Goal: Information Seeking & Learning: Learn about a topic

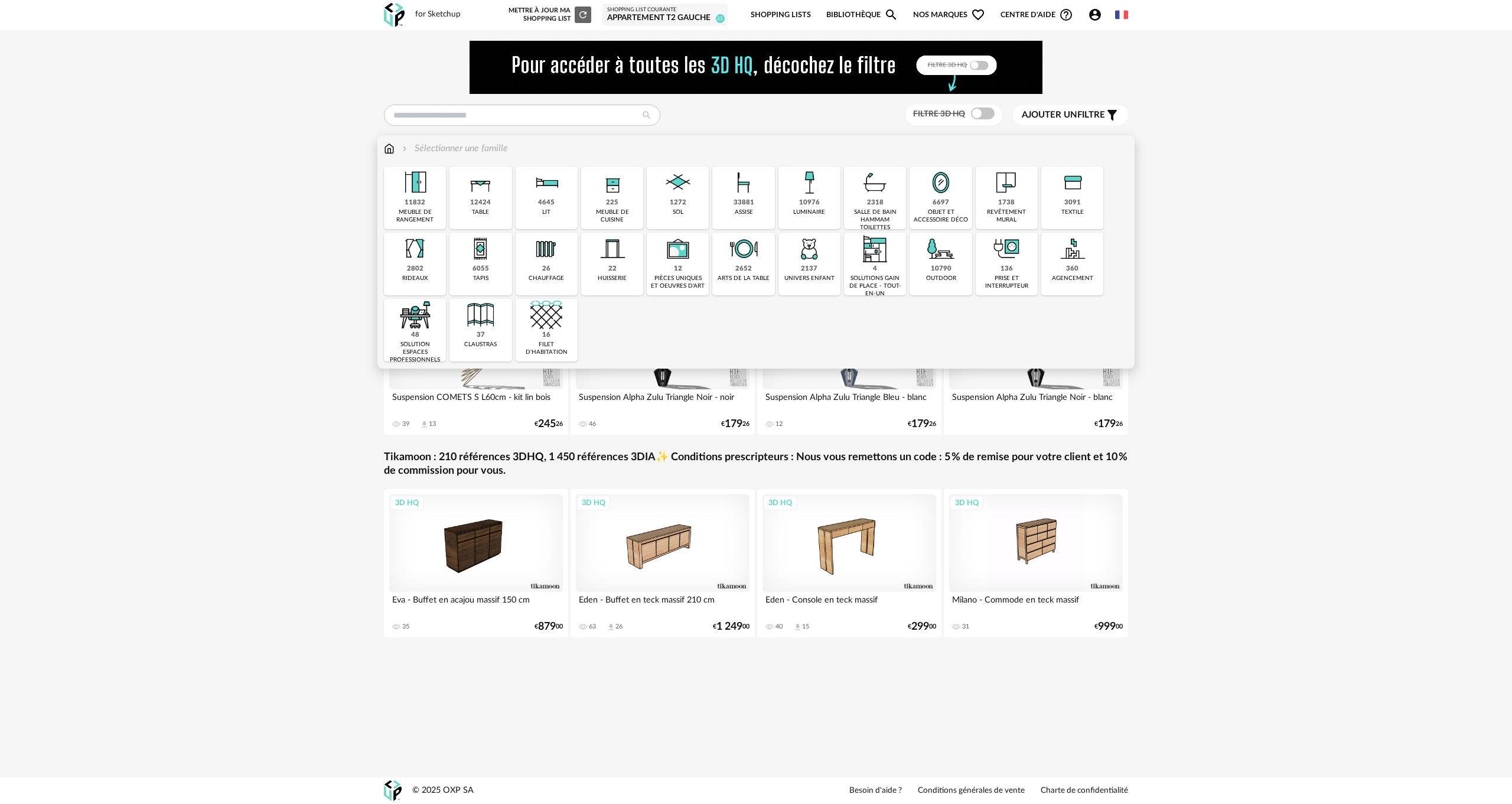
click at [814, 200] on div "10976" at bounding box center [809, 203] width 21 height 9
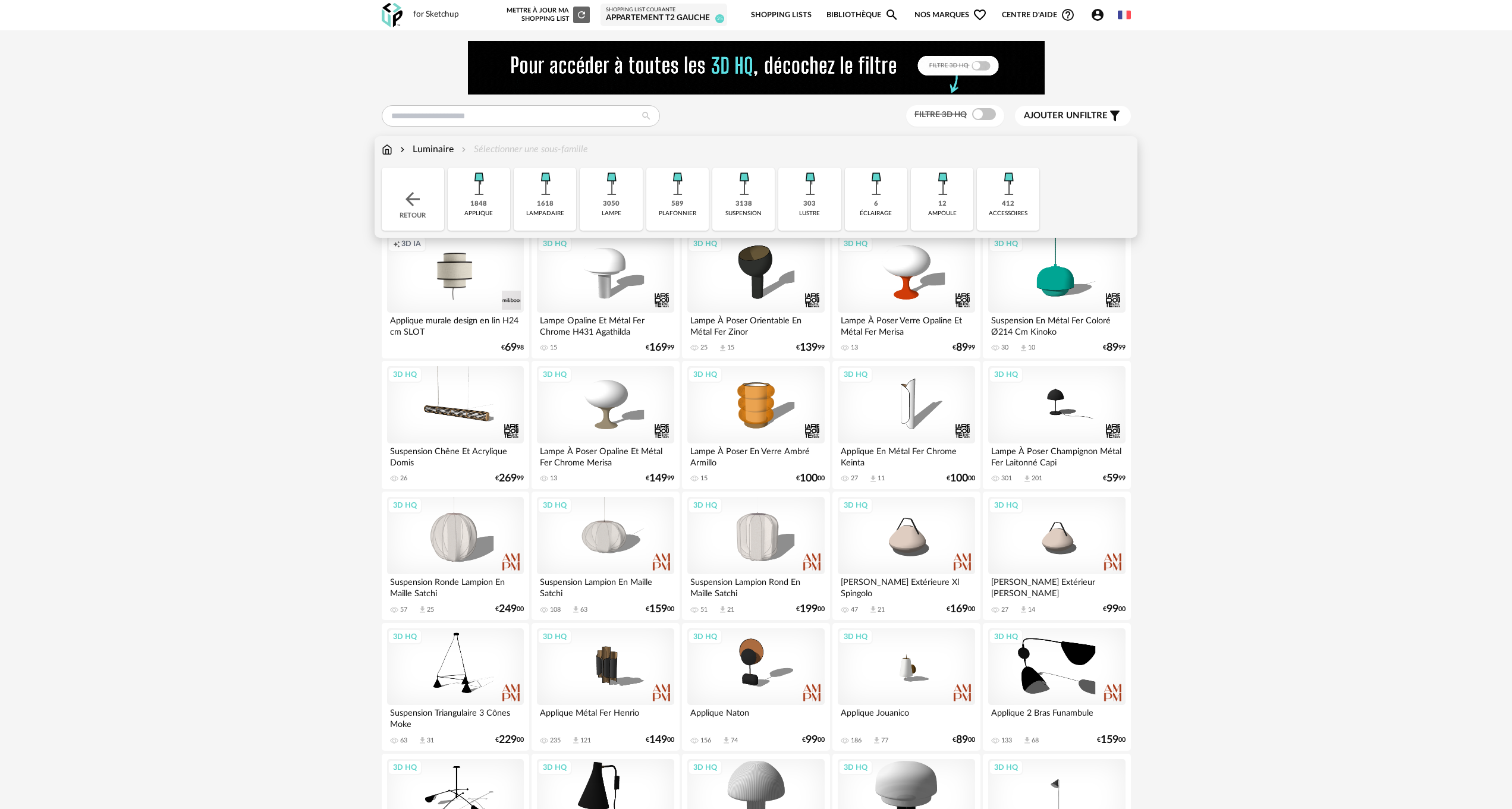
click at [477, 190] on img at bounding box center [479, 183] width 32 height 32
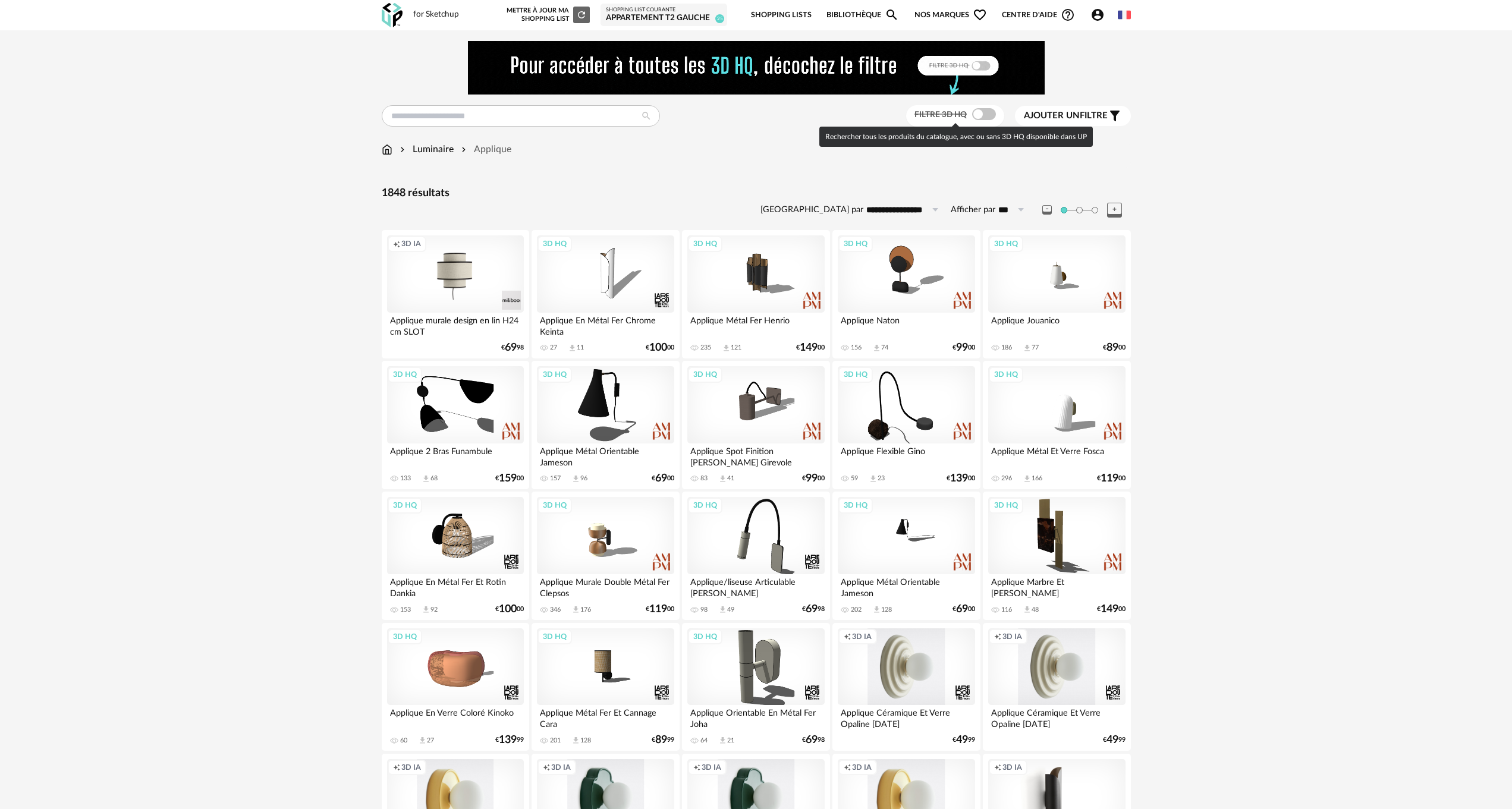
click at [989, 114] on span at bounding box center [983, 114] width 24 height 12
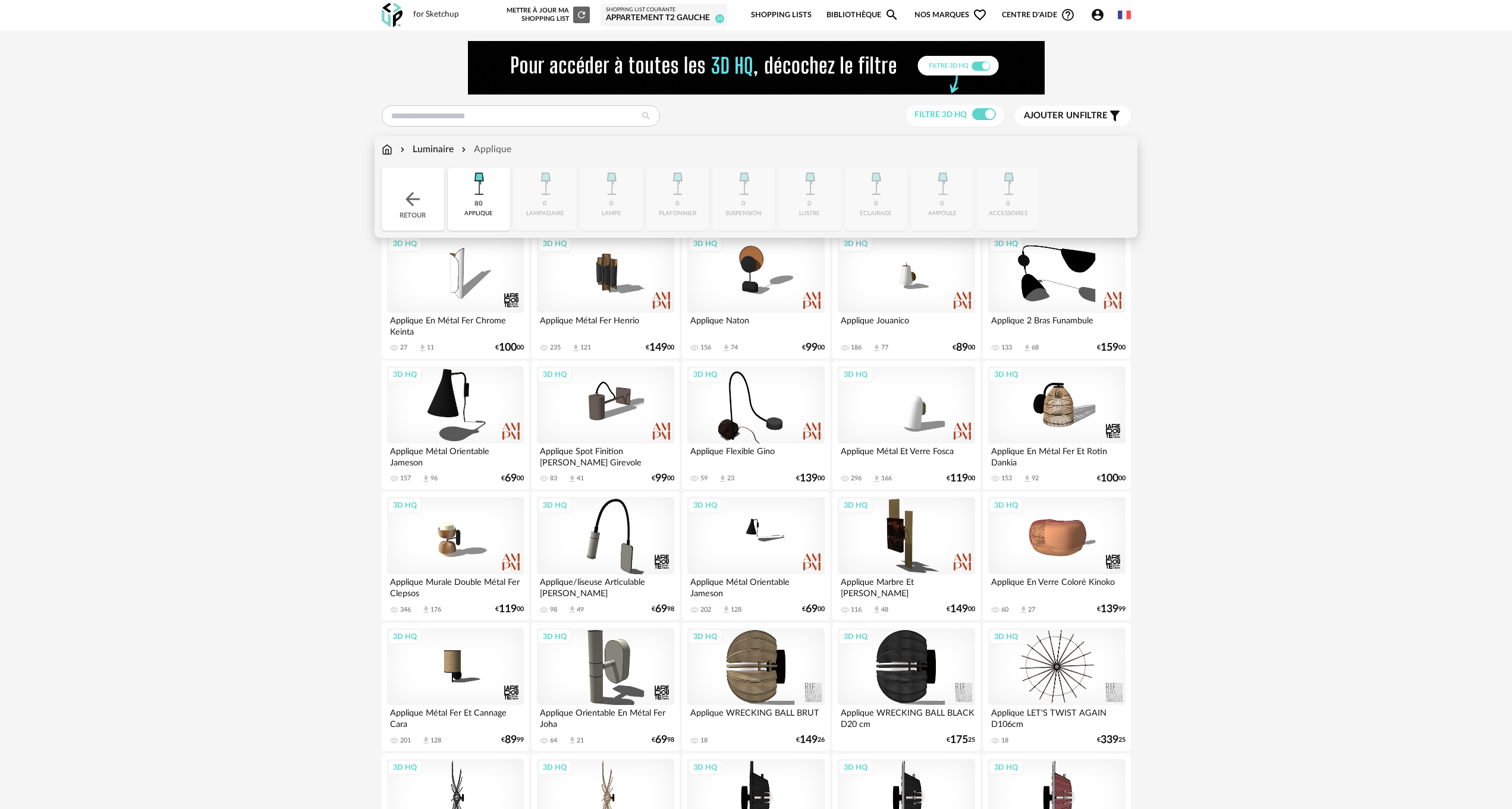
click at [386, 146] on img at bounding box center [387, 149] width 11 height 13
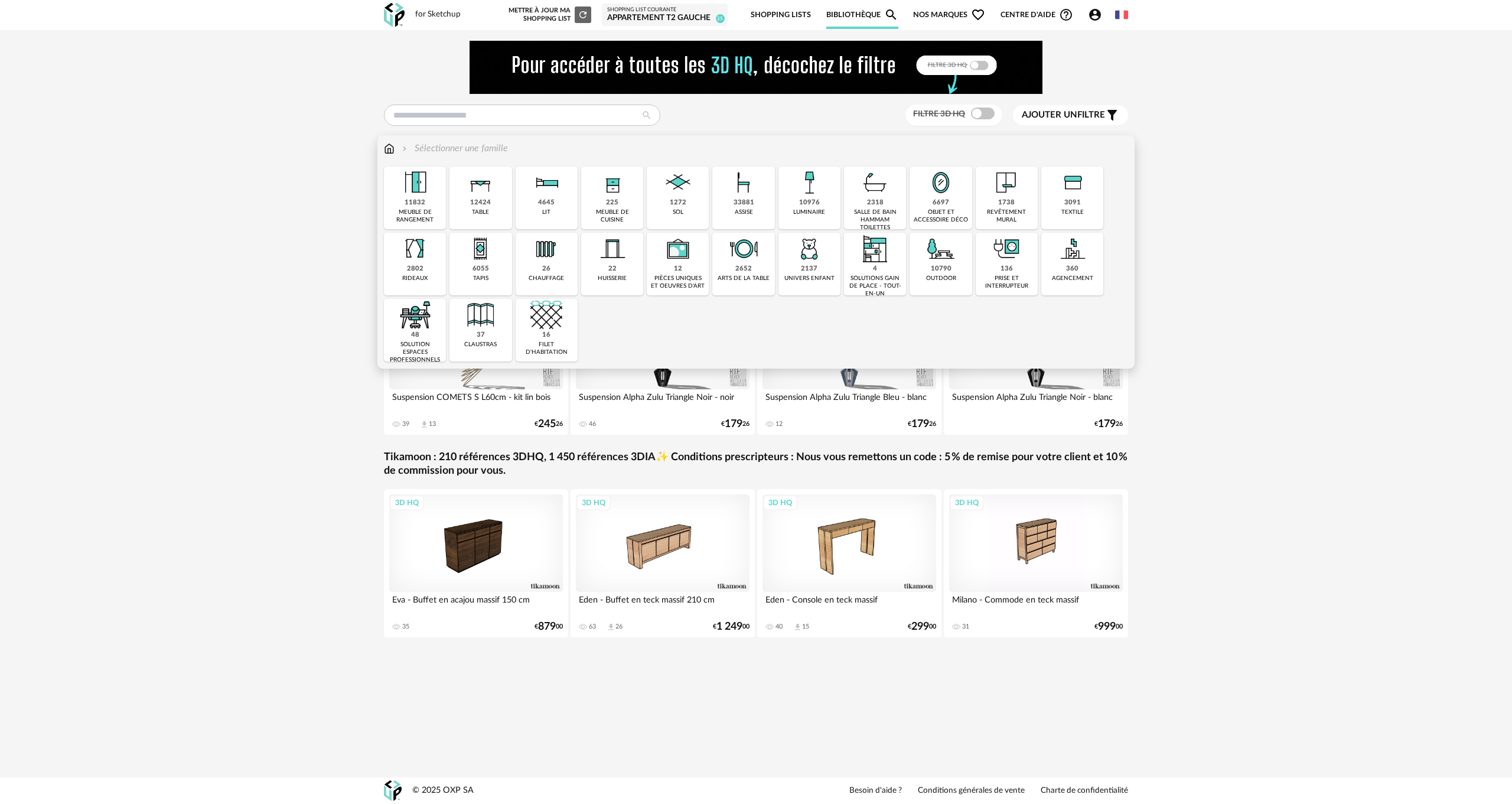
click at [481, 264] on img at bounding box center [481, 248] width 32 height 32
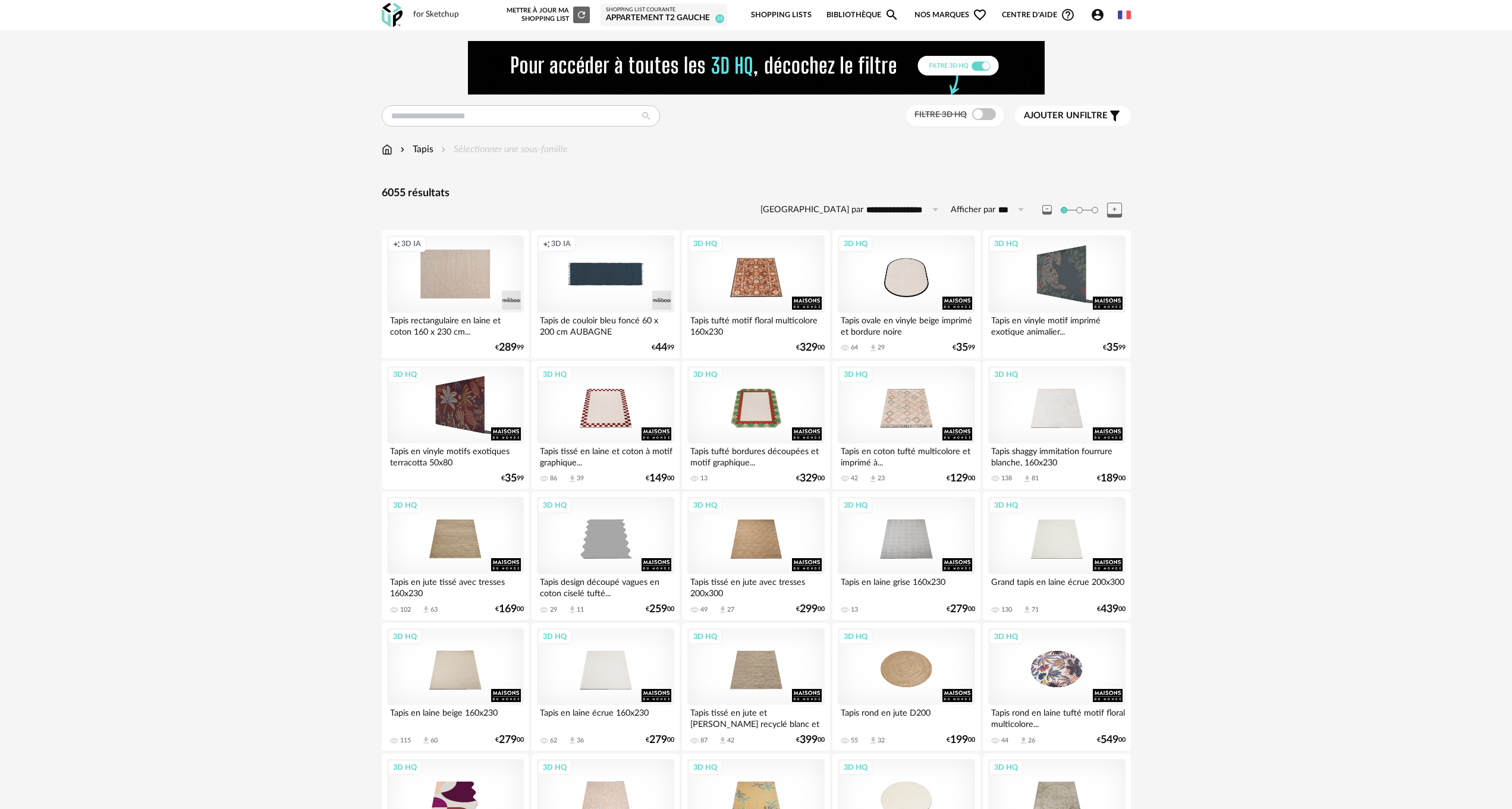
click at [1085, 119] on span "Ajouter un filtre" at bounding box center [1065, 115] width 84 height 12
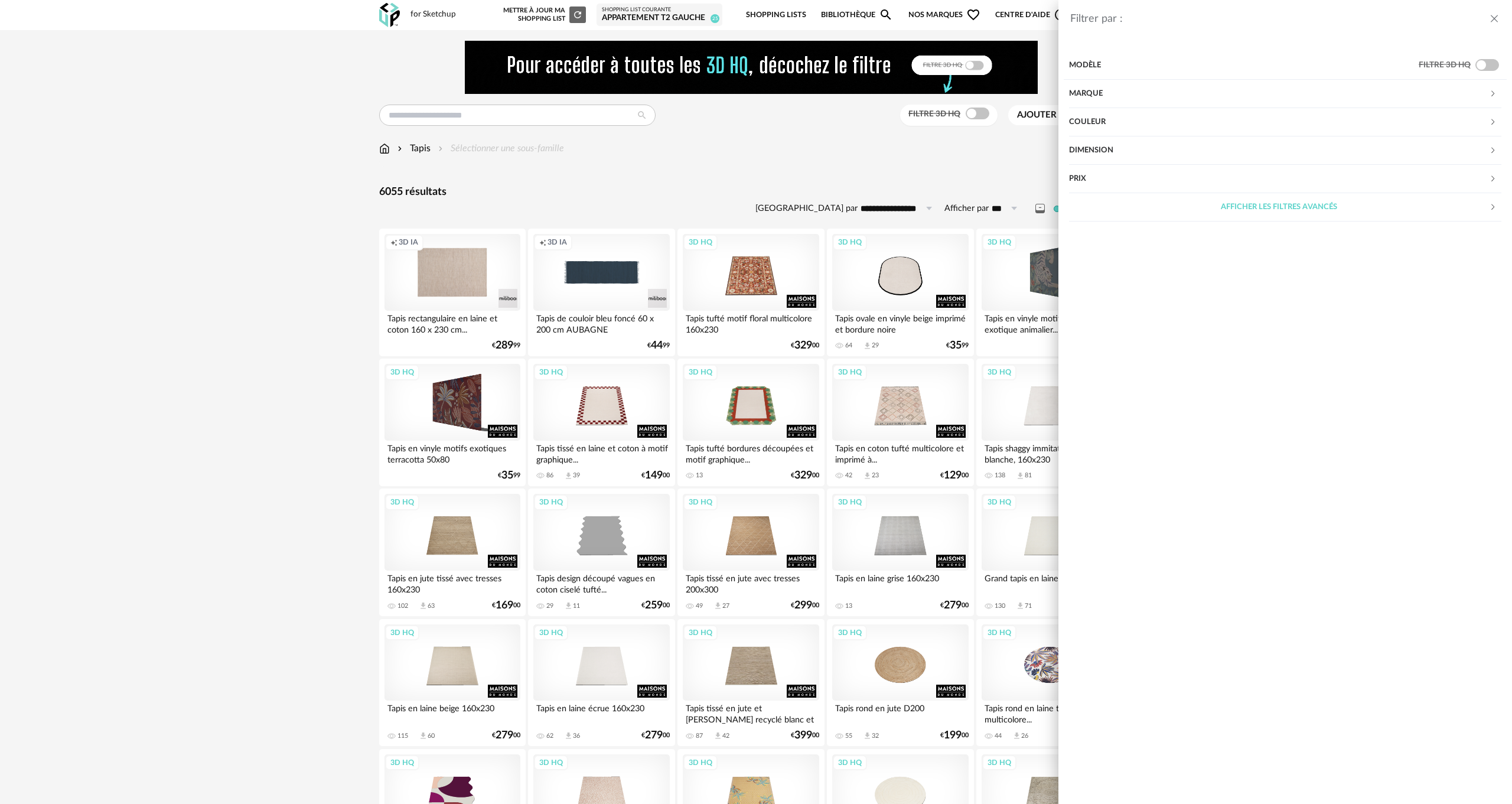
click at [689, 145] on div "Filtrer par : Modèle Filtre 3D HQ Marque &tradition 39 101 Copenhagen 0 366 Con…" at bounding box center [756, 402] width 1512 height 804
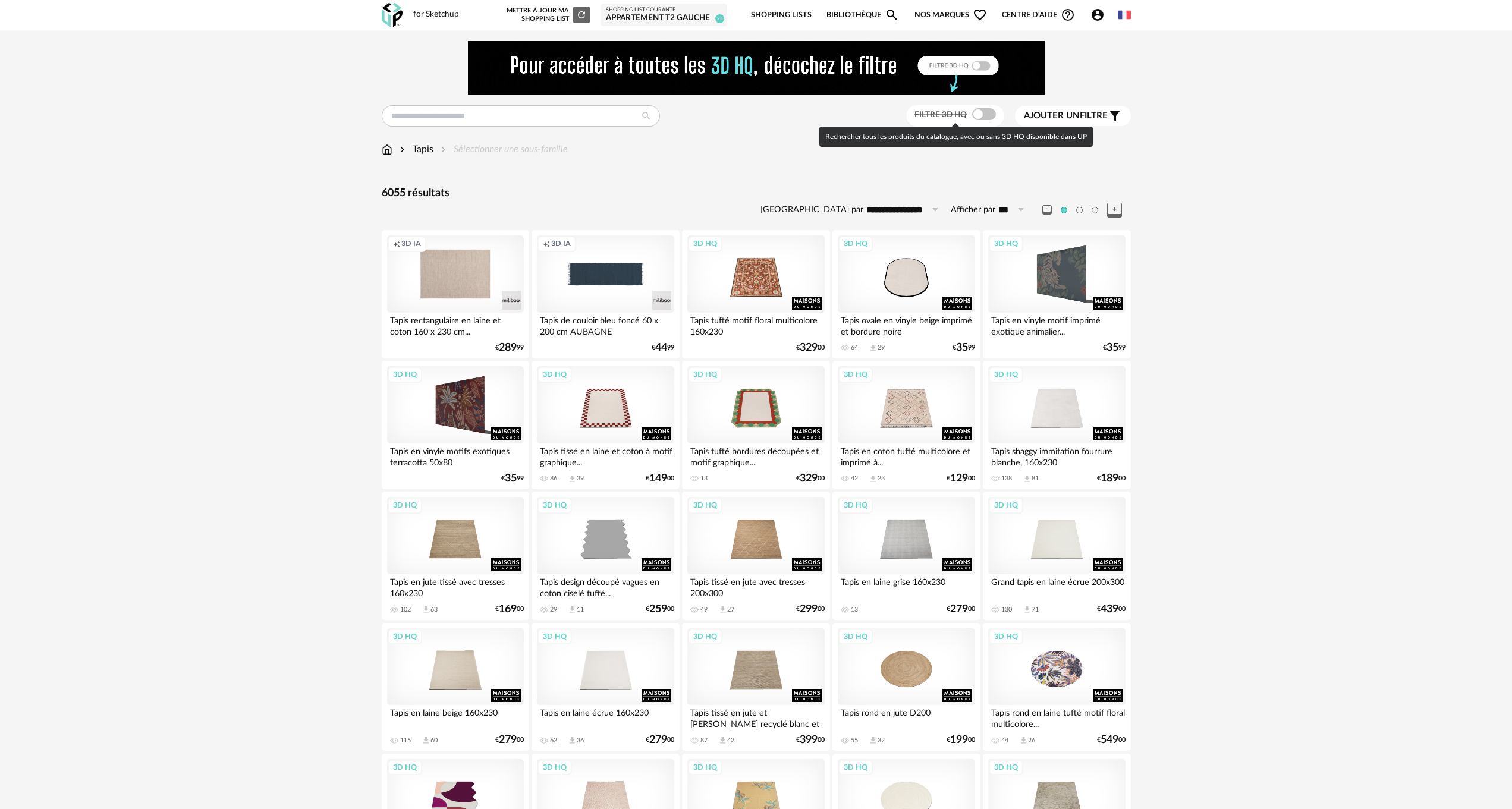
click at [981, 115] on span at bounding box center [983, 114] width 24 height 12
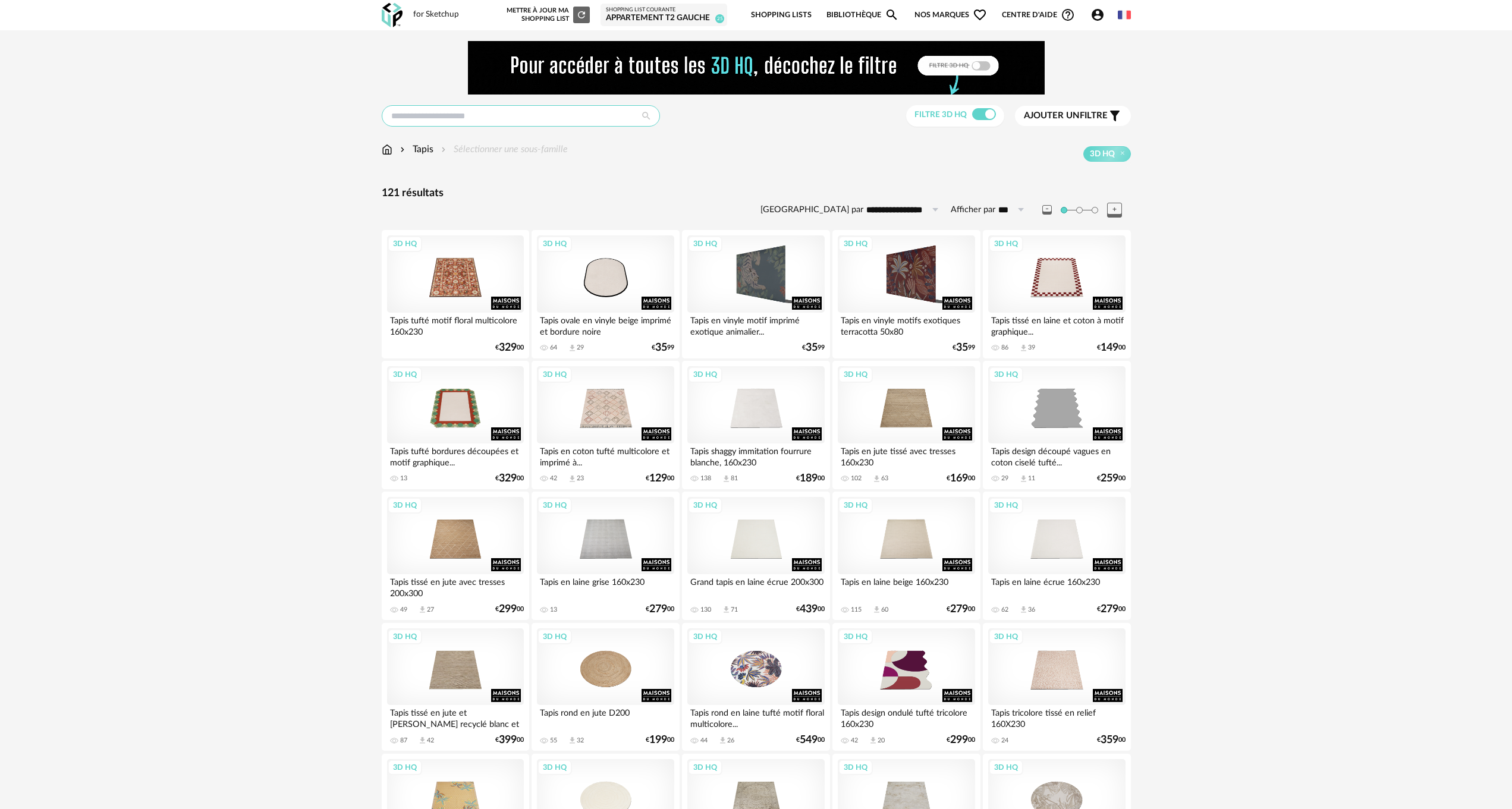
click at [408, 119] on input "text" at bounding box center [520, 115] width 278 height 21
type input "**********"
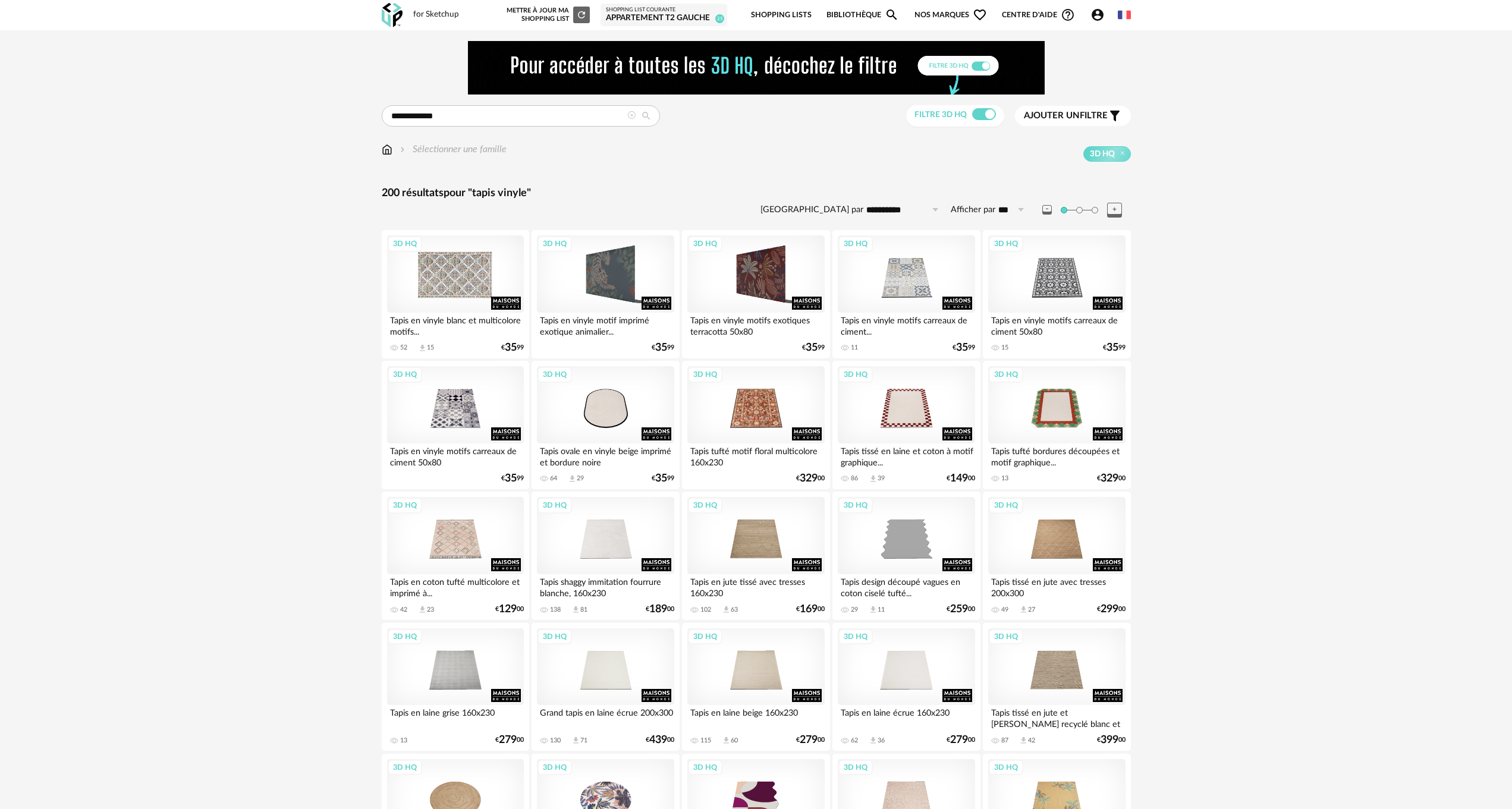
click at [457, 281] on div "3D HQ" at bounding box center [455, 274] width 137 height 77
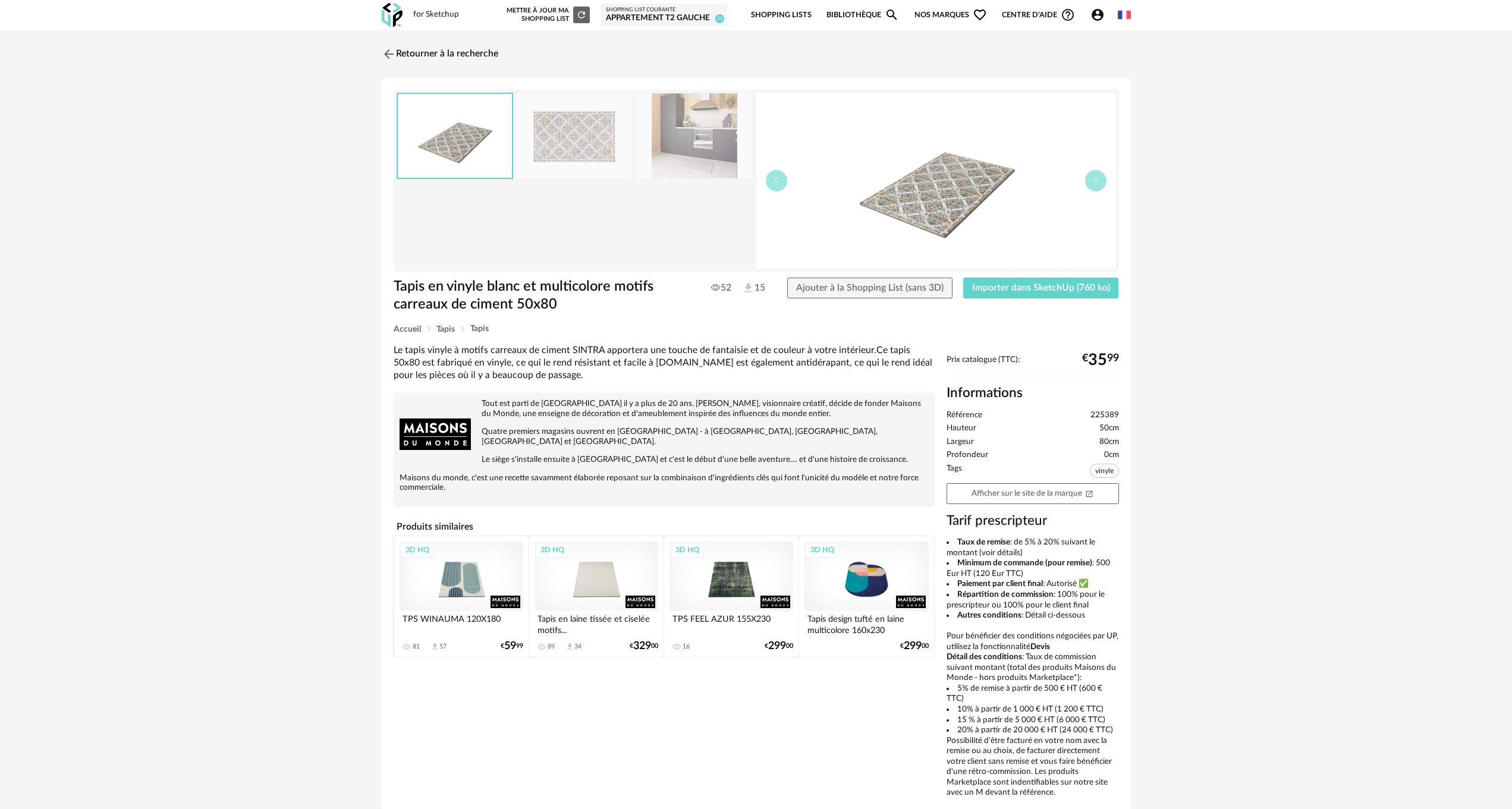
click at [585, 150] on img at bounding box center [574, 136] width 116 height 85
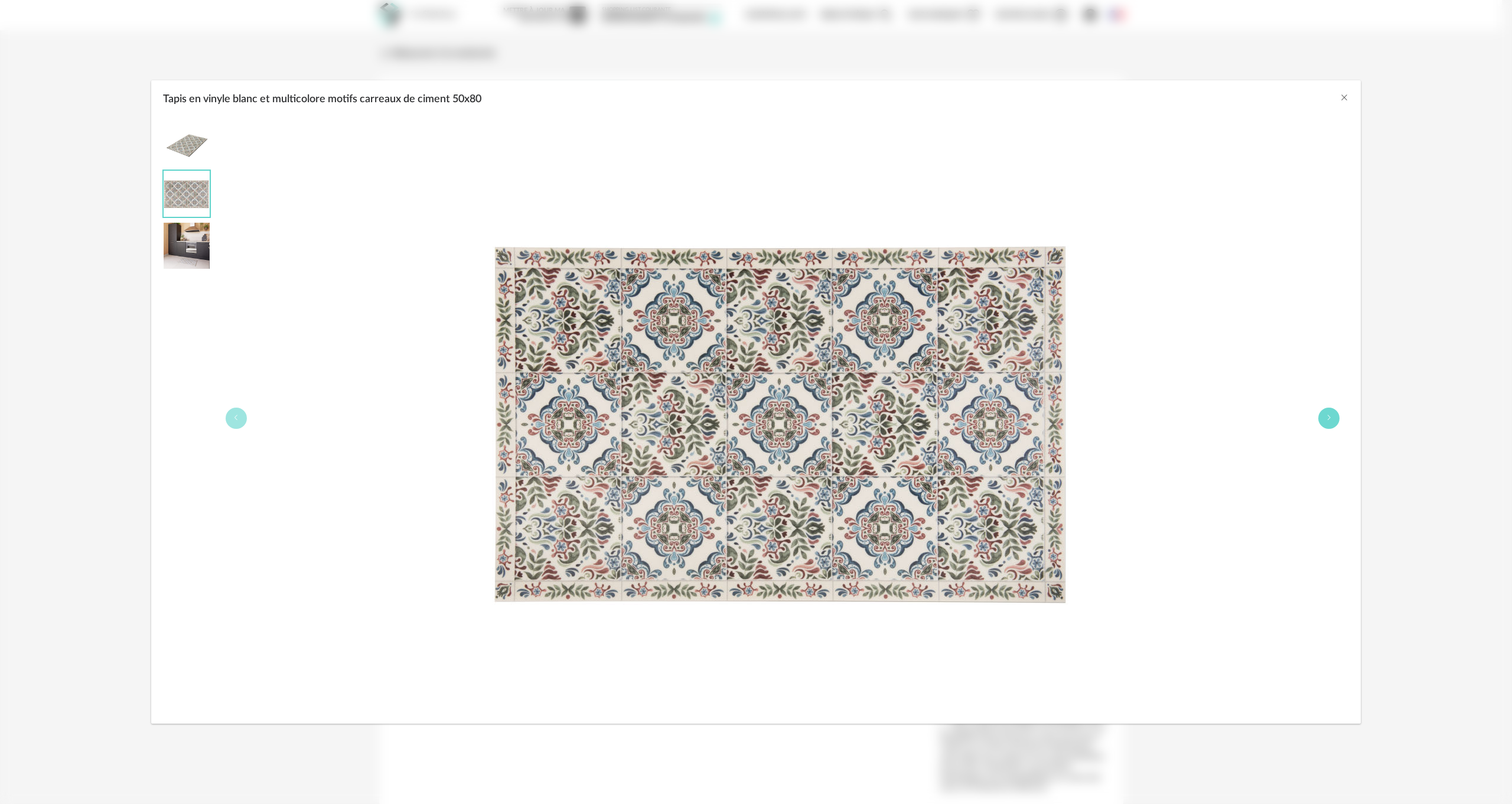
click at [1330, 419] on icon "Tapis en vinyle blanc et multicolore motifs carreaux de ciment 50x80" at bounding box center [1329, 418] width 7 height 7
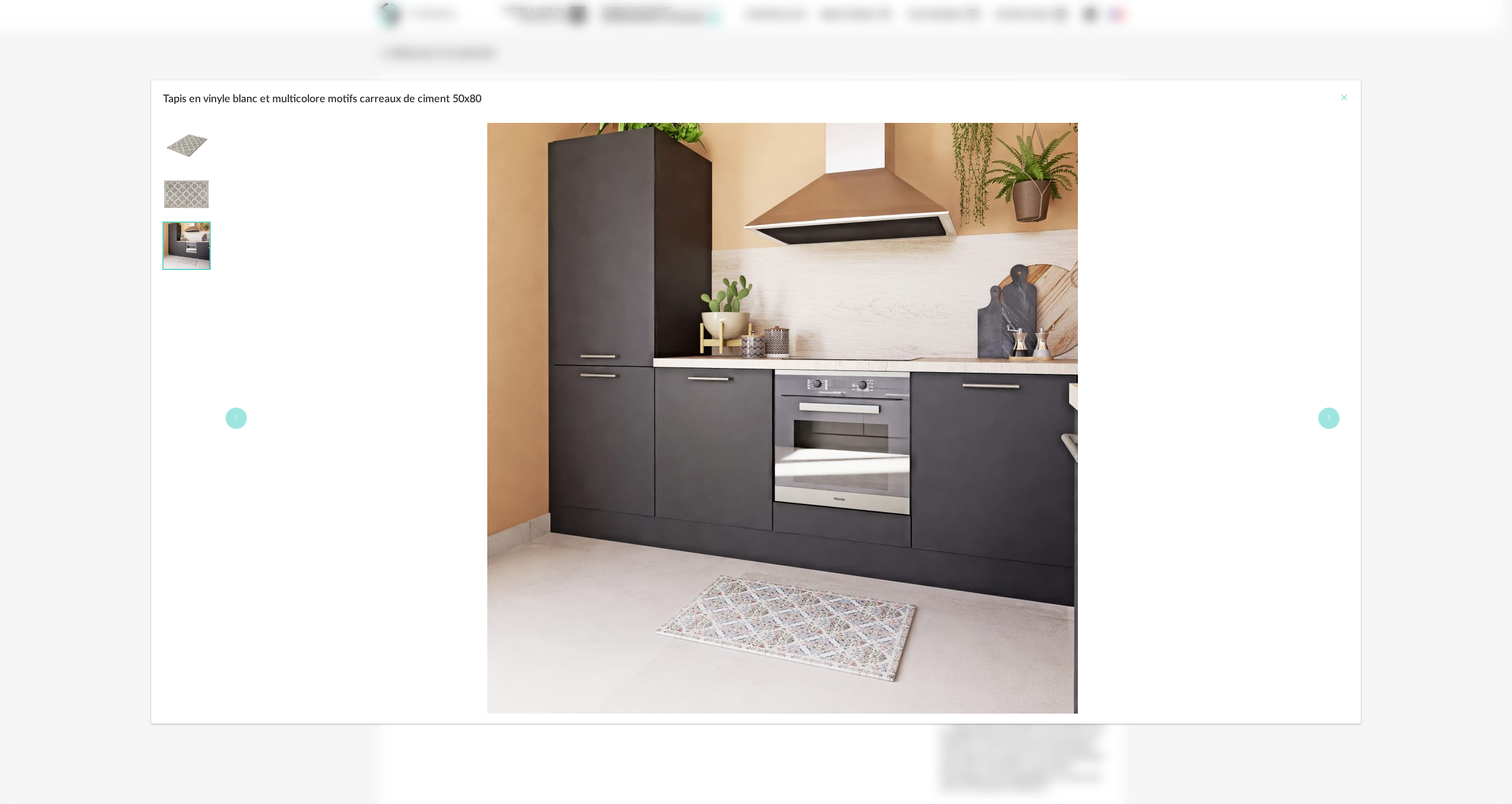
click at [1344, 98] on icon "Close" at bounding box center [1344, 98] width 10 height 10
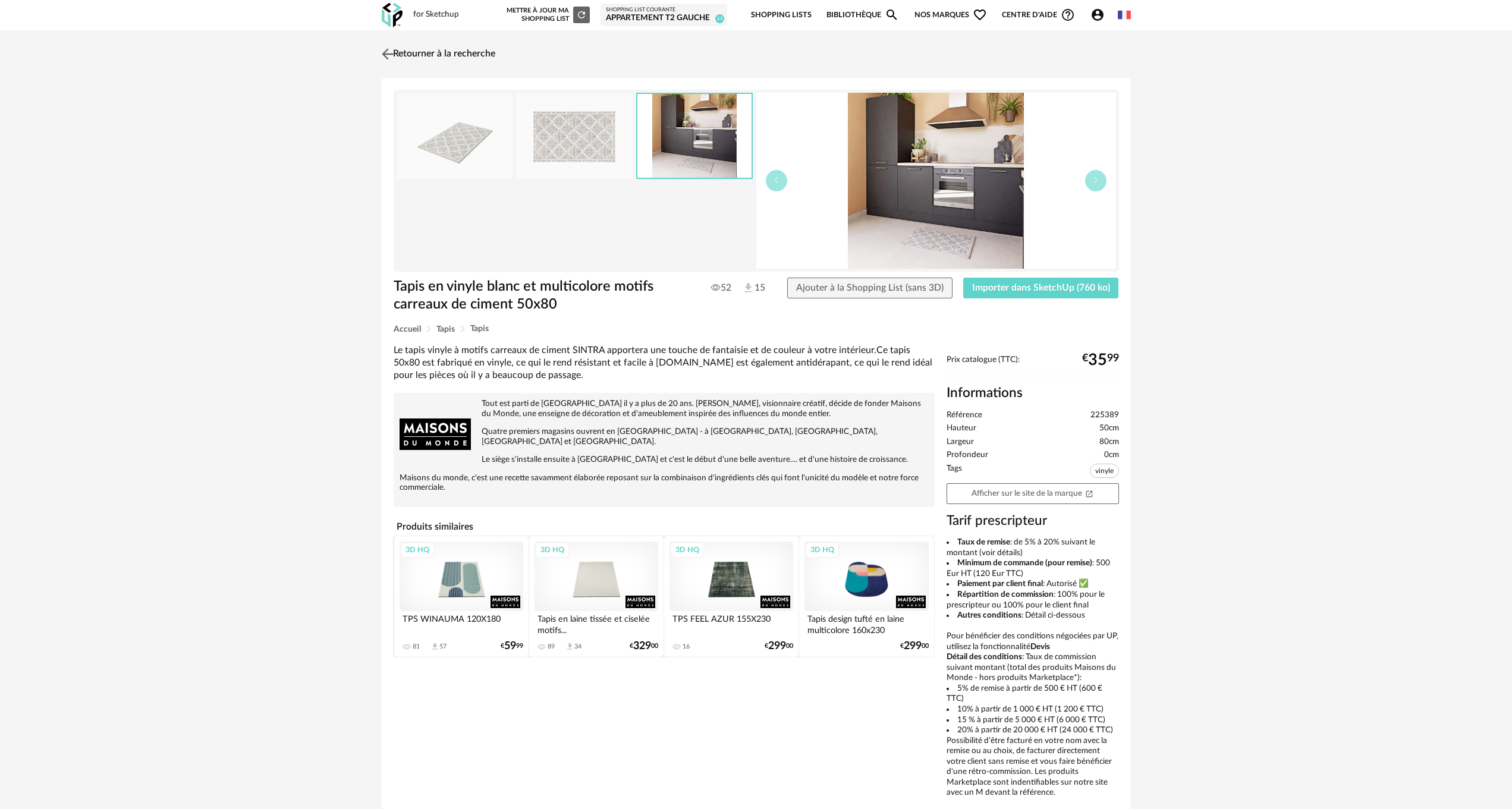
click at [407, 57] on link "Retourner à la recherche" at bounding box center [437, 54] width 117 height 26
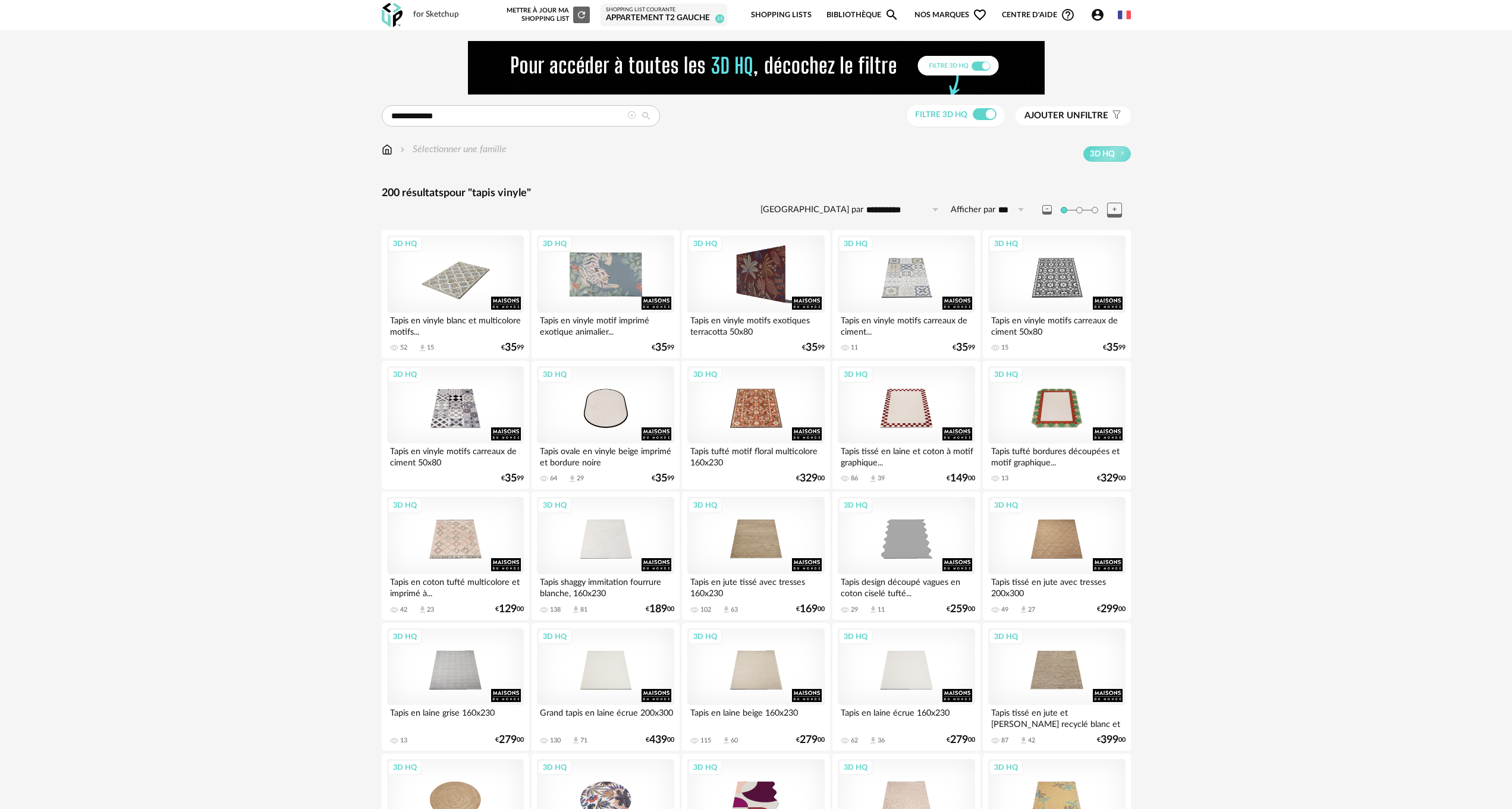
click at [616, 287] on div "3D HQ" at bounding box center [605, 274] width 137 height 77
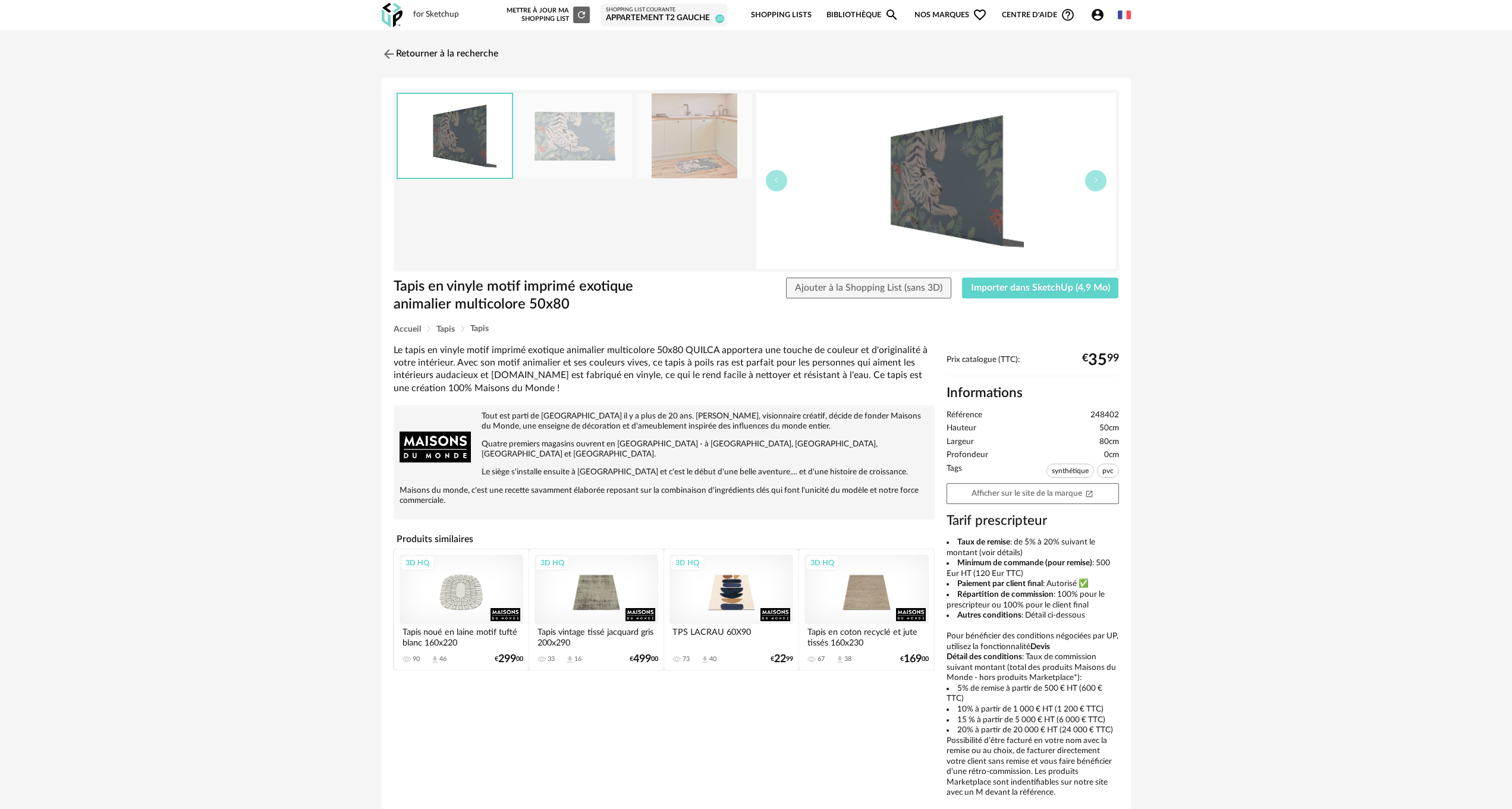
click at [688, 136] on img at bounding box center [694, 136] width 116 height 85
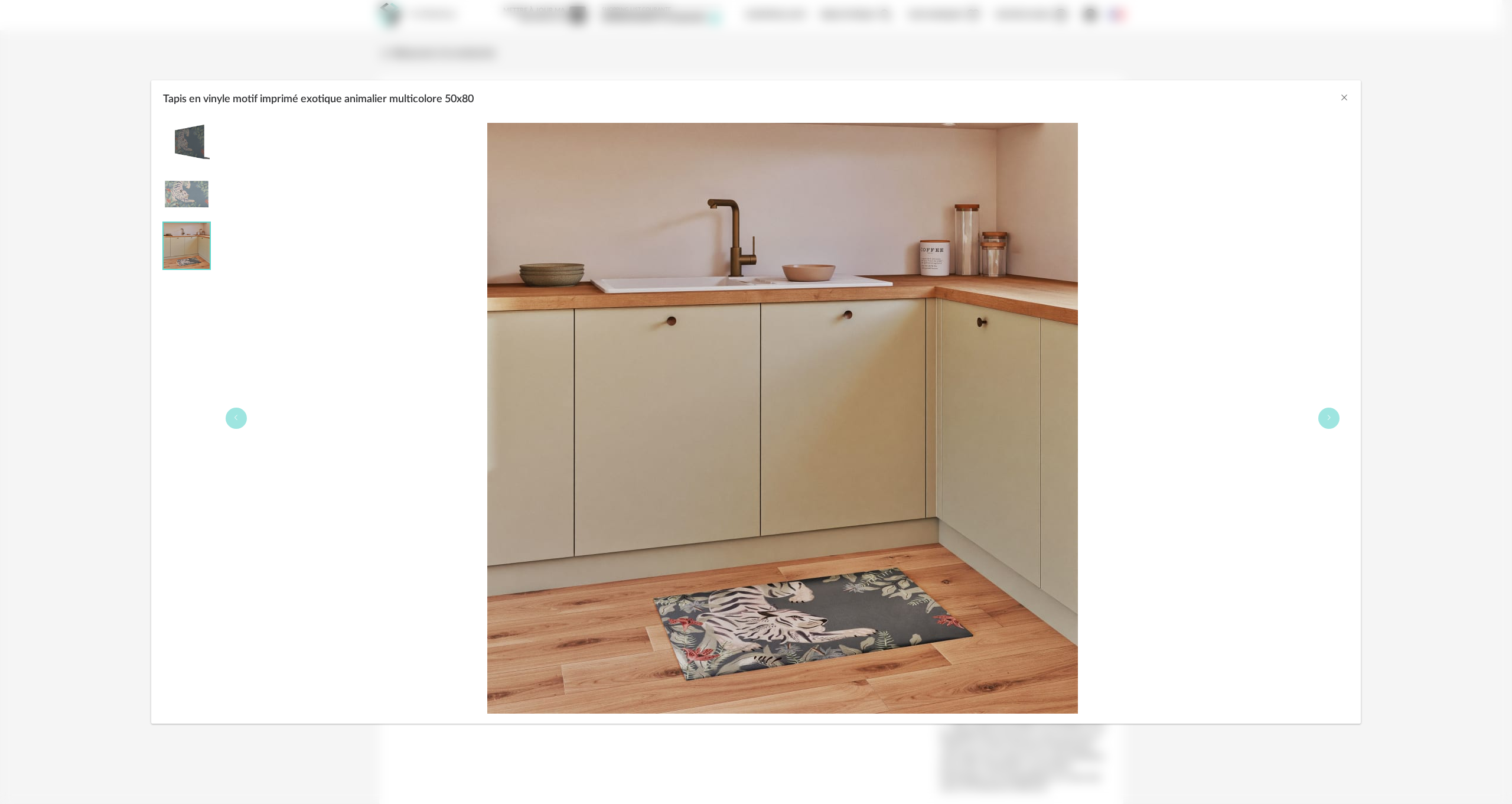
click at [1338, 98] on div "Tapis en vinyle motif imprimé exotique animalier multicolore 50x80" at bounding box center [756, 96] width 1210 height 32
click at [1340, 97] on icon "Close" at bounding box center [1344, 98] width 10 height 10
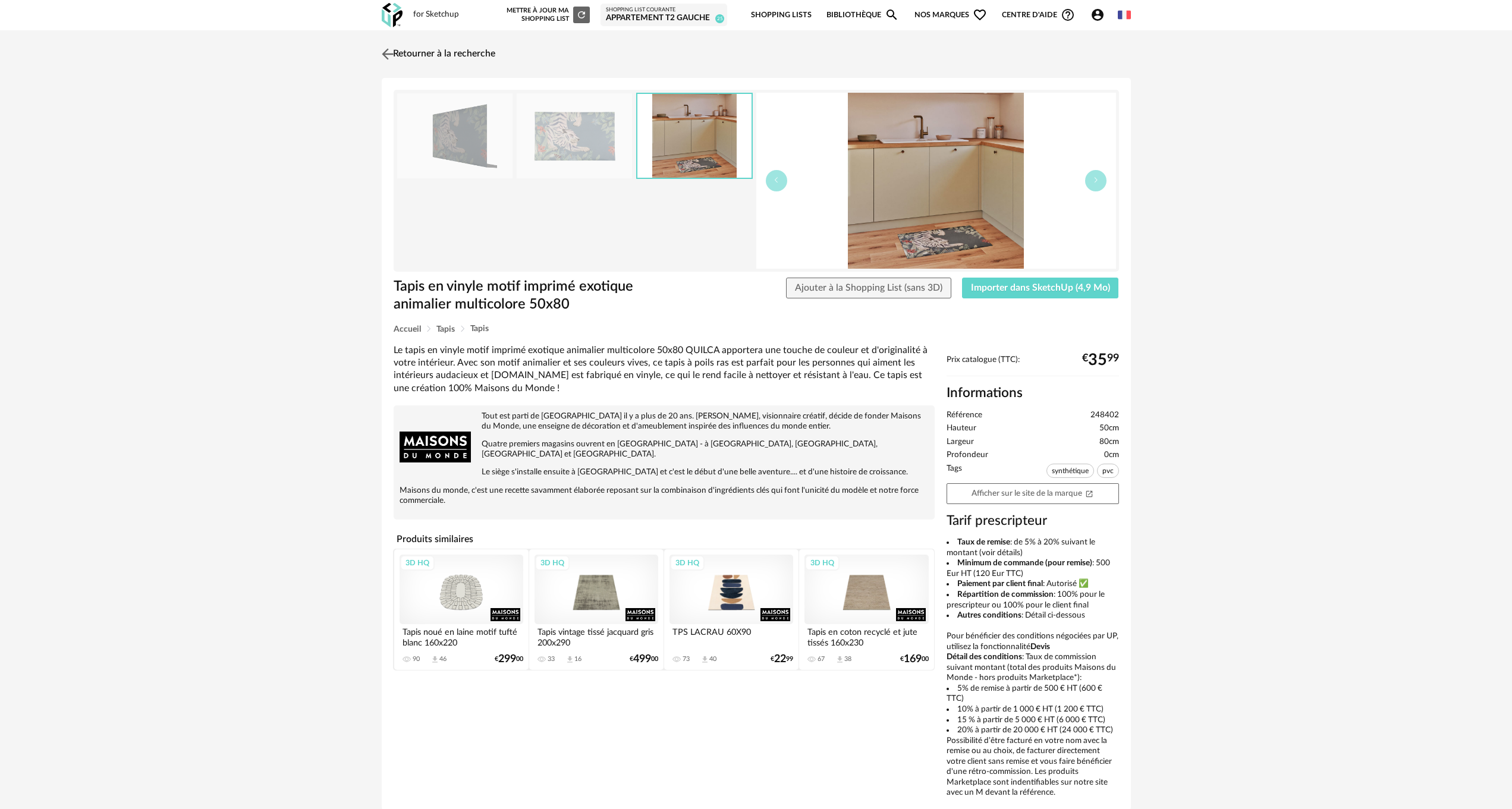
click at [419, 54] on link "Retourner à la recherche" at bounding box center [437, 54] width 117 height 26
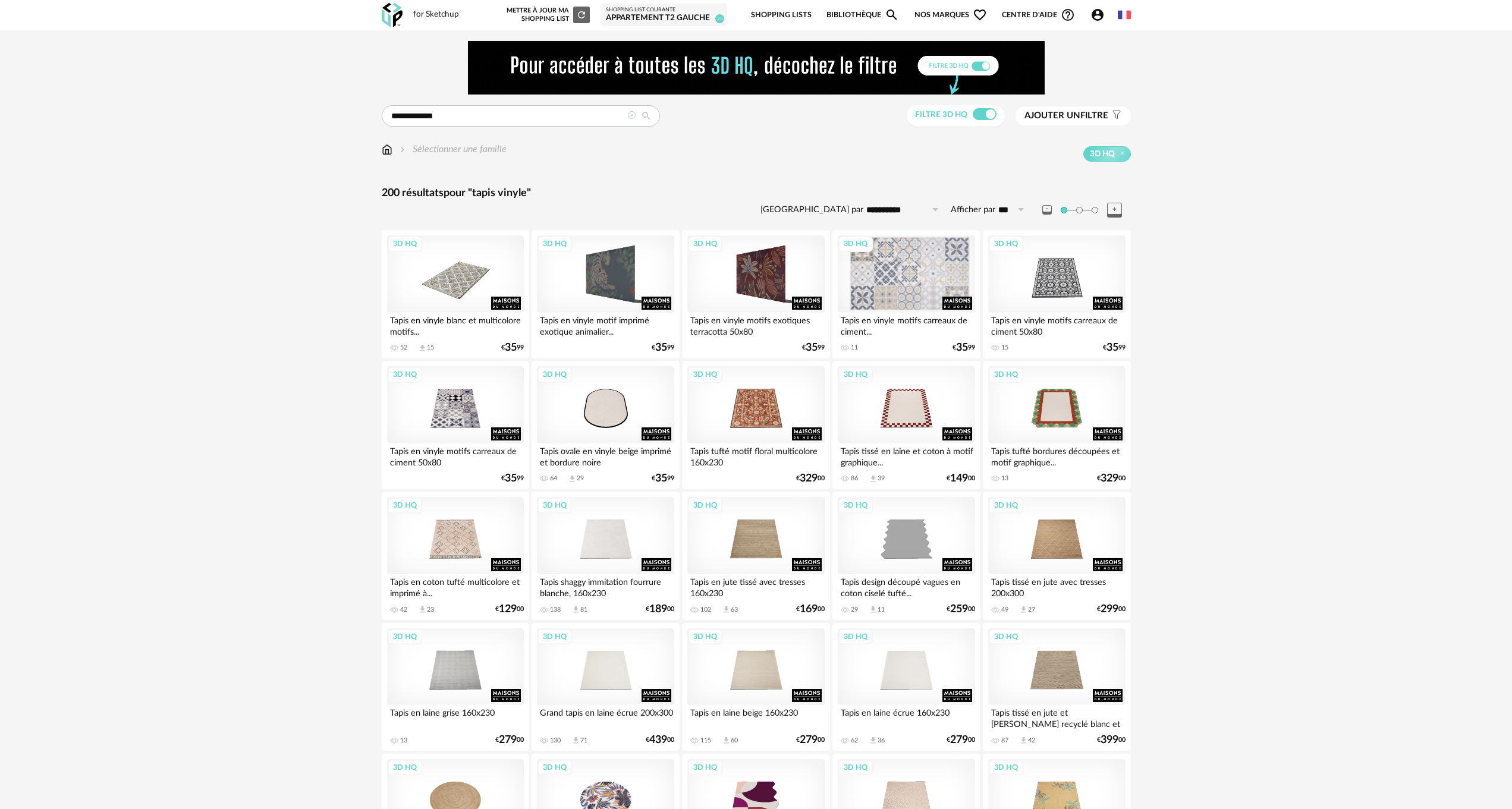
click at [916, 280] on div "3D HQ" at bounding box center [906, 274] width 137 height 77
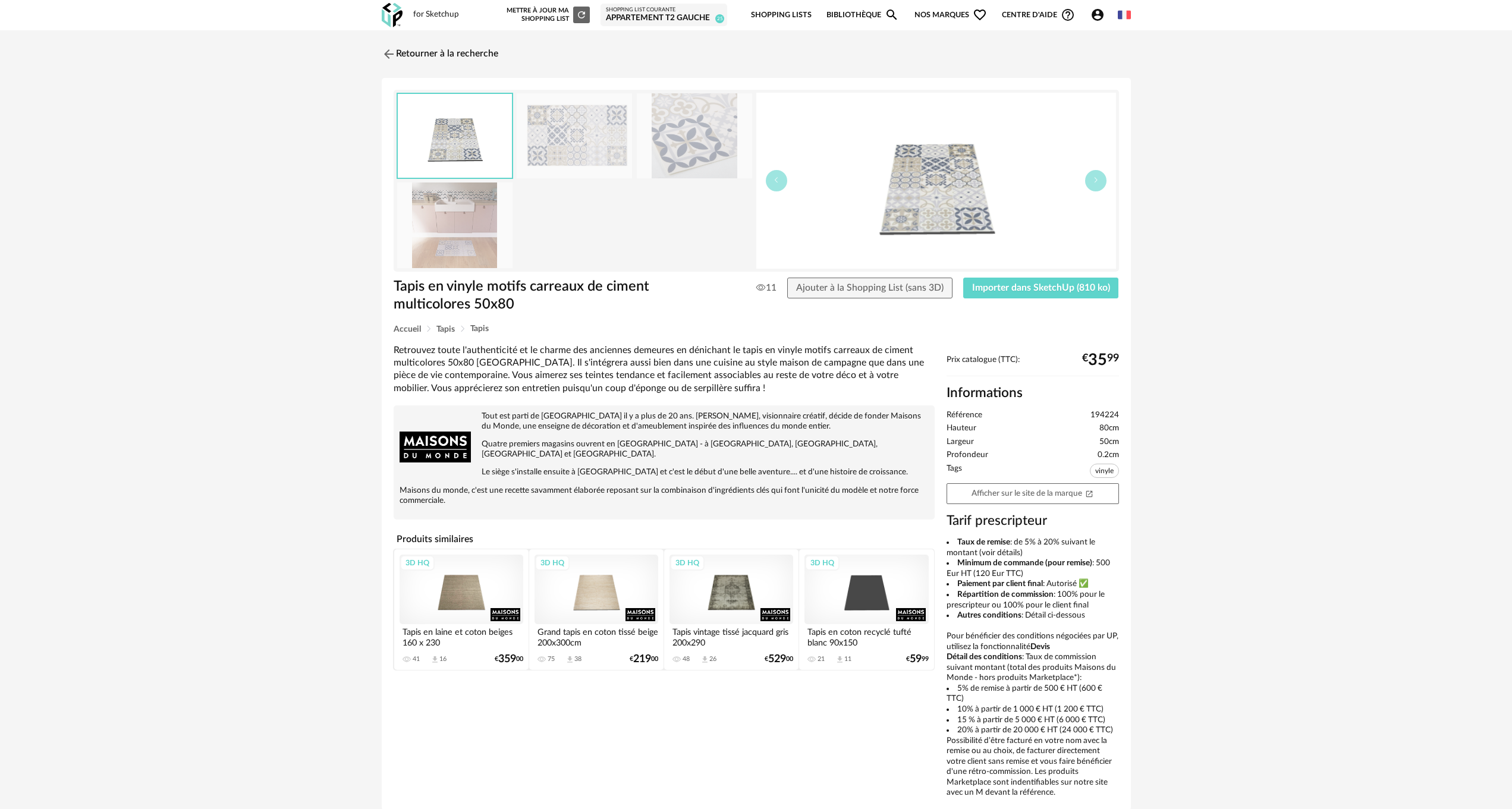
click at [570, 141] on img at bounding box center [574, 136] width 116 height 85
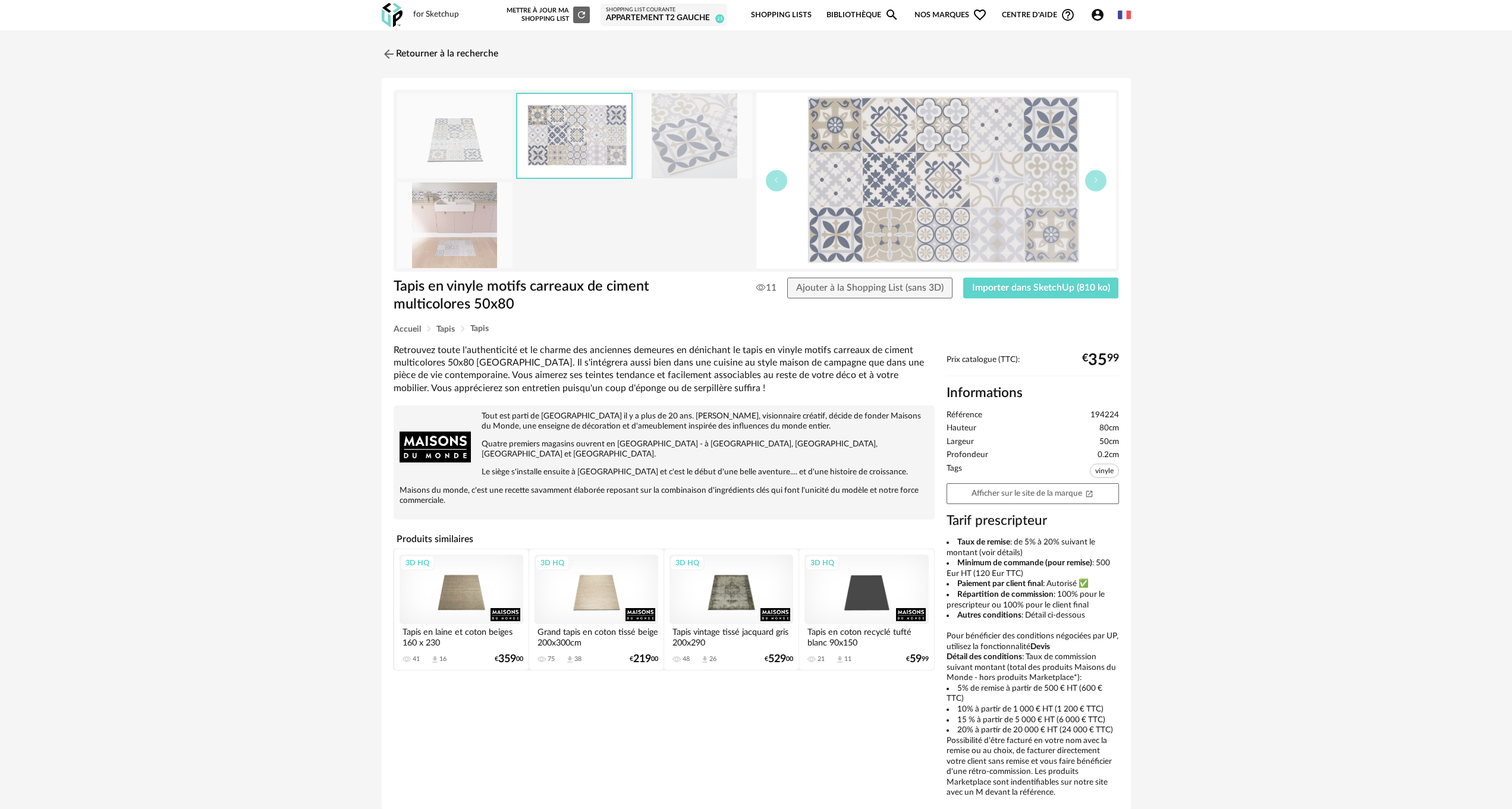
click at [570, 141] on img at bounding box center [574, 136] width 114 height 84
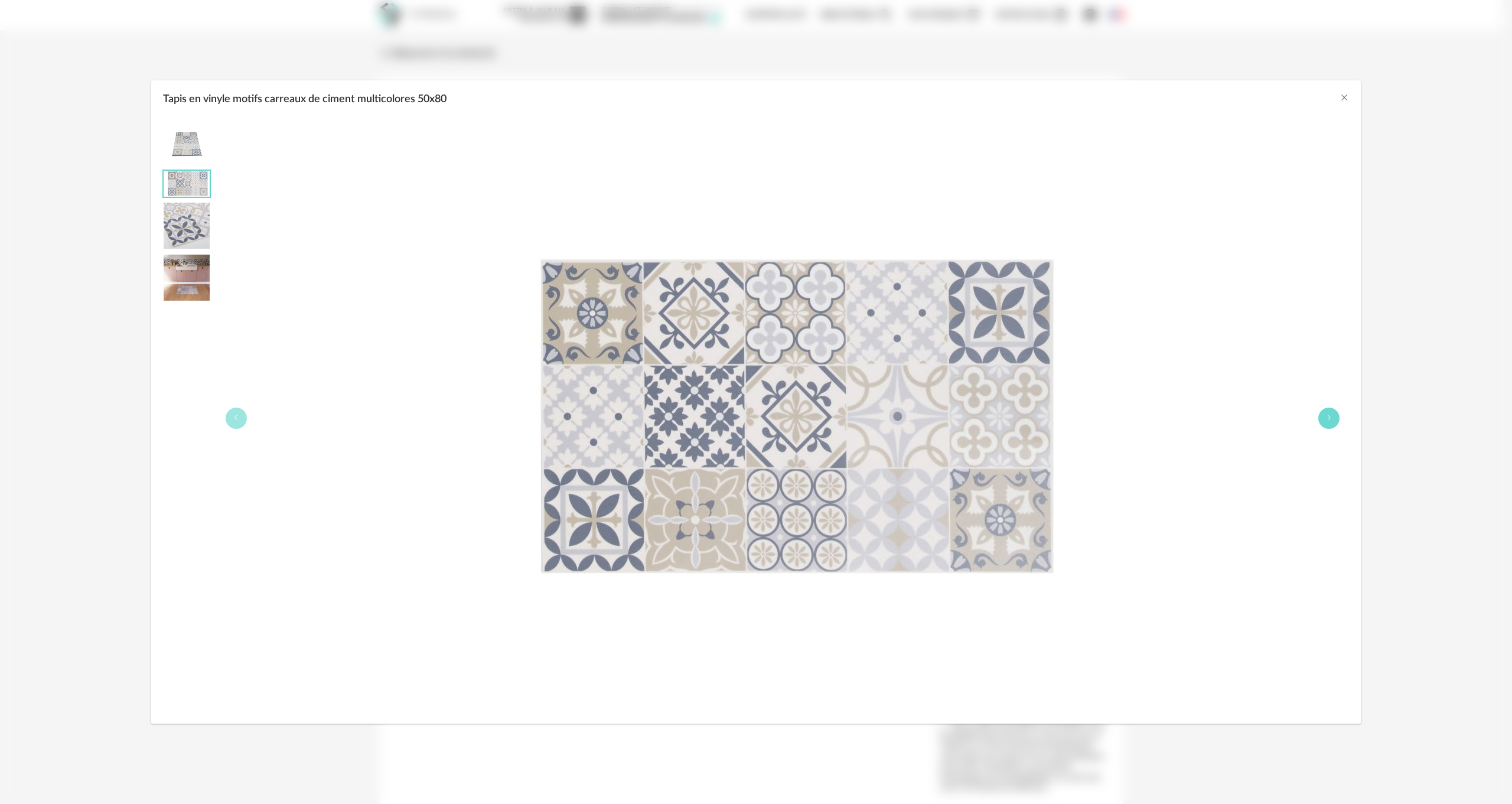
click at [1334, 420] on button "Tapis en vinyle motifs carreaux de ciment multicolores 50x80" at bounding box center [1329, 418] width 21 height 21
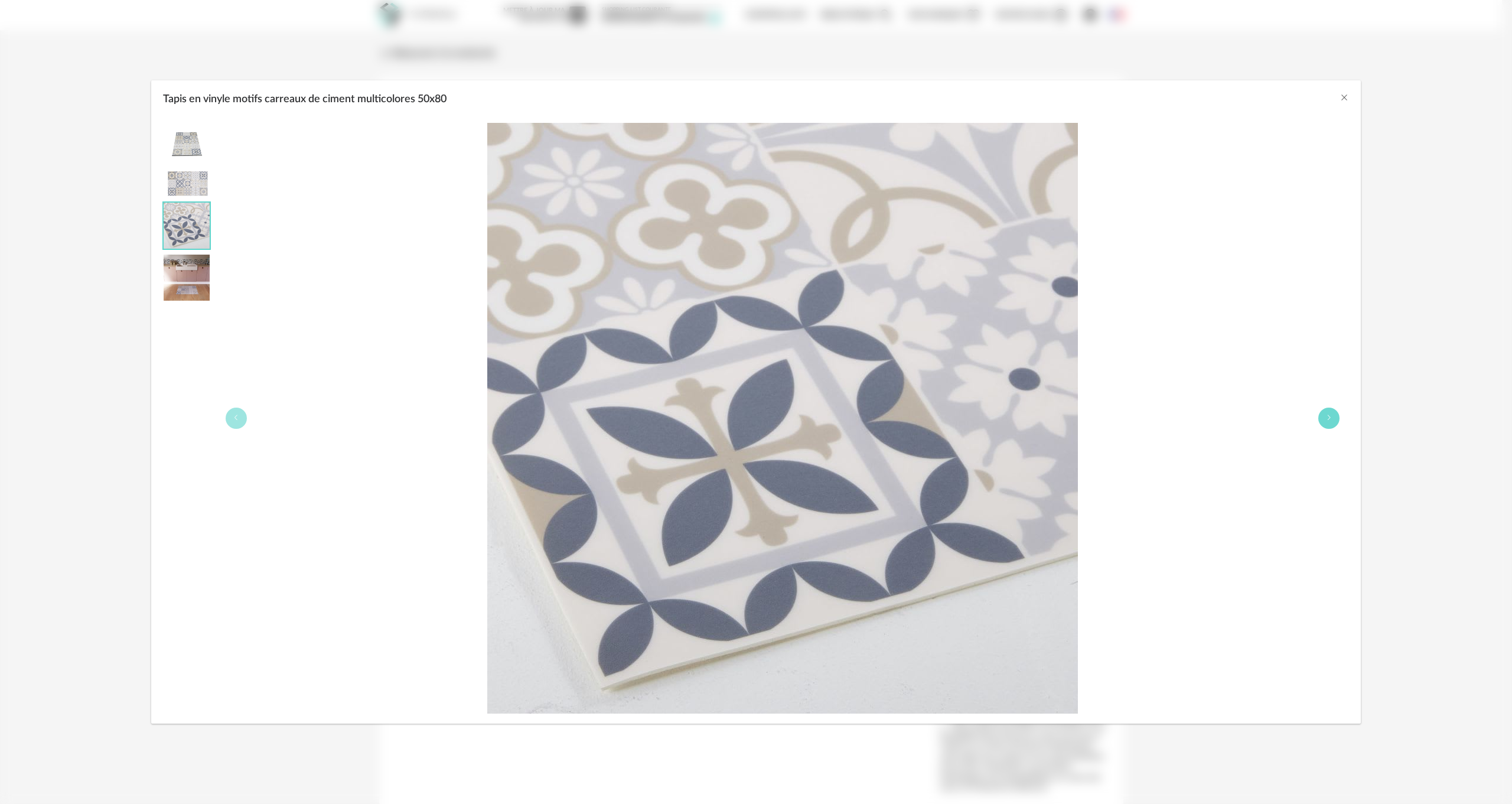
click at [1334, 420] on button "Tapis en vinyle motifs carreaux de ciment multicolores 50x80" at bounding box center [1329, 418] width 21 height 21
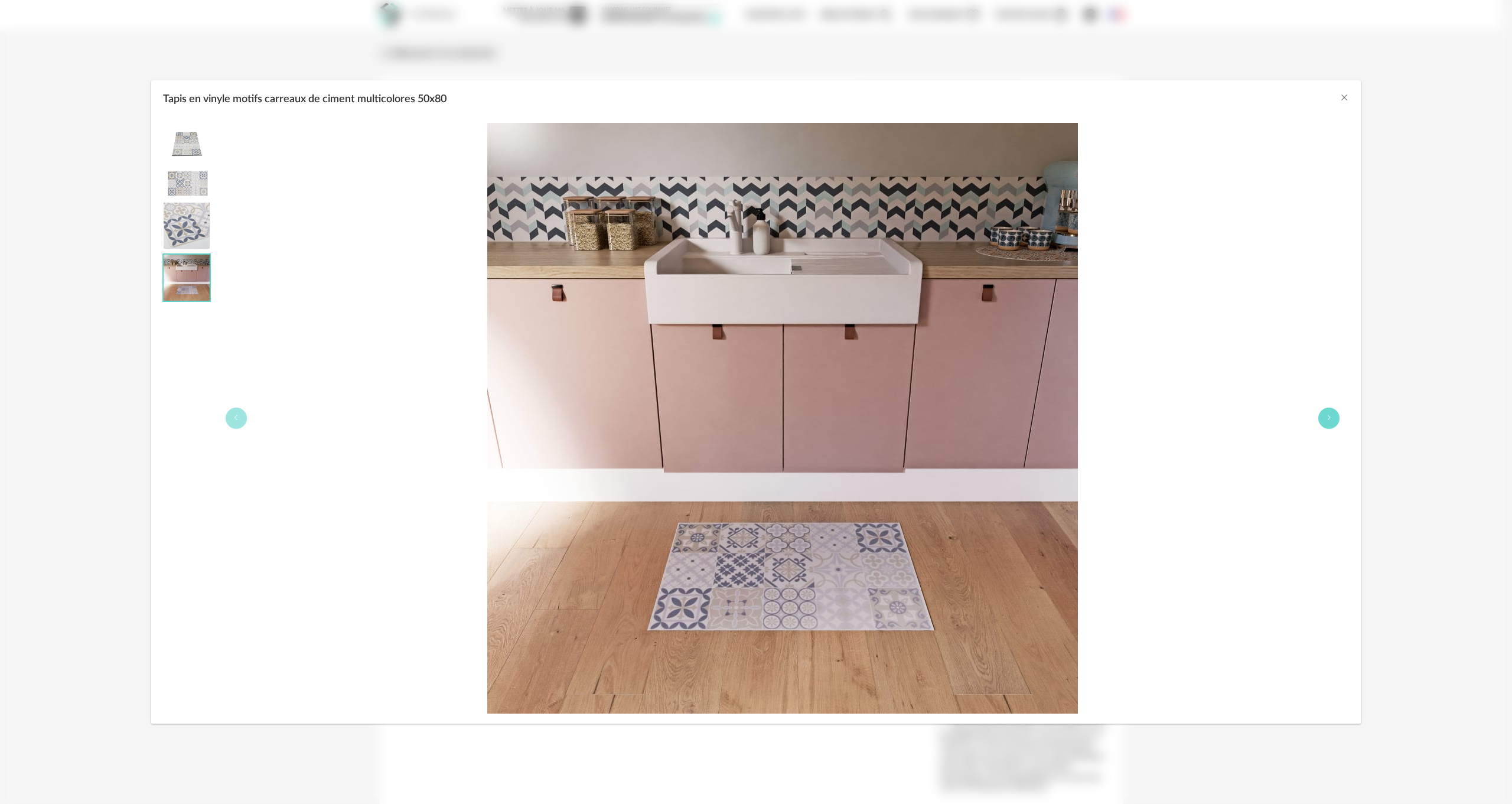
click at [1334, 420] on button "Tapis en vinyle motifs carreaux de ciment multicolores 50x80" at bounding box center [1329, 418] width 21 height 21
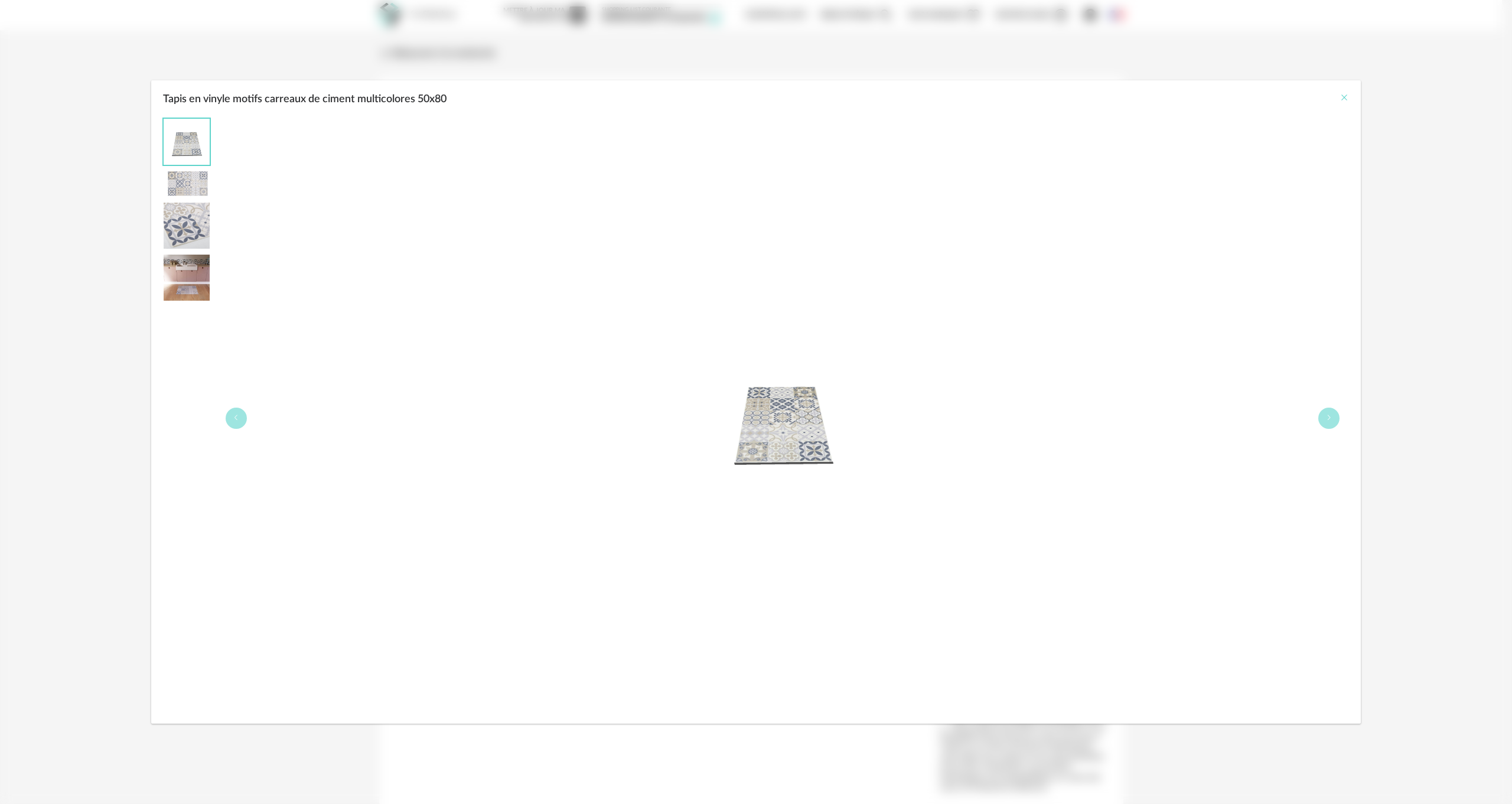
click at [1340, 97] on icon "Close" at bounding box center [1344, 98] width 10 height 10
